Goal: Check status: Check status

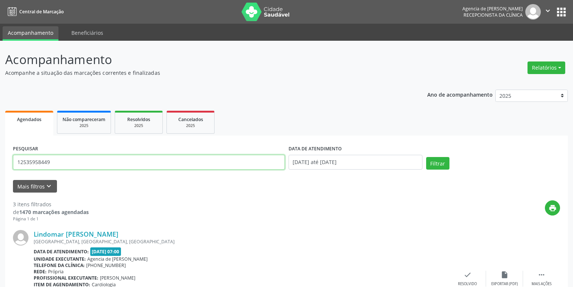
click at [225, 162] on input "12535958449" at bounding box center [149, 162] width 272 height 15
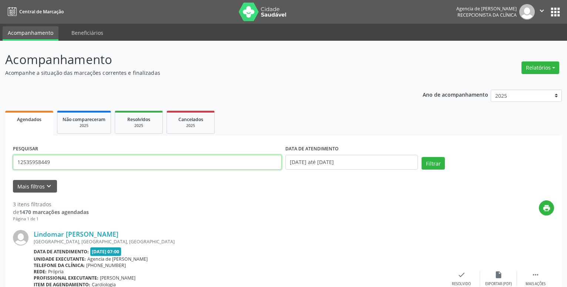
click at [225, 162] on input "12535958449" at bounding box center [147, 162] width 269 height 15
type input "1"
type input "55004805472"
click at [442, 161] on button "Filtrar" at bounding box center [432, 163] width 23 height 13
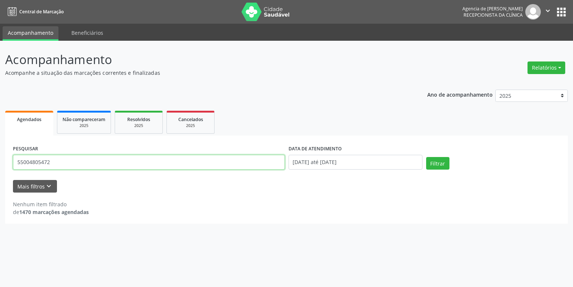
click at [170, 160] on input "55004805472" at bounding box center [149, 162] width 272 height 15
paste input "550.041.054-72"
click at [50, 161] on input "550.041.054-72" at bounding box center [149, 162] width 272 height 15
type input "55004105472"
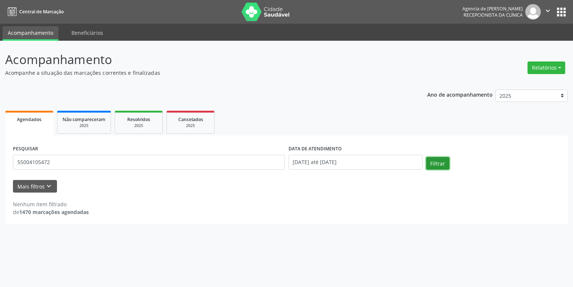
click at [436, 160] on button "Filtrar" at bounding box center [437, 163] width 23 height 13
